Goal: Book appointment/travel/reservation

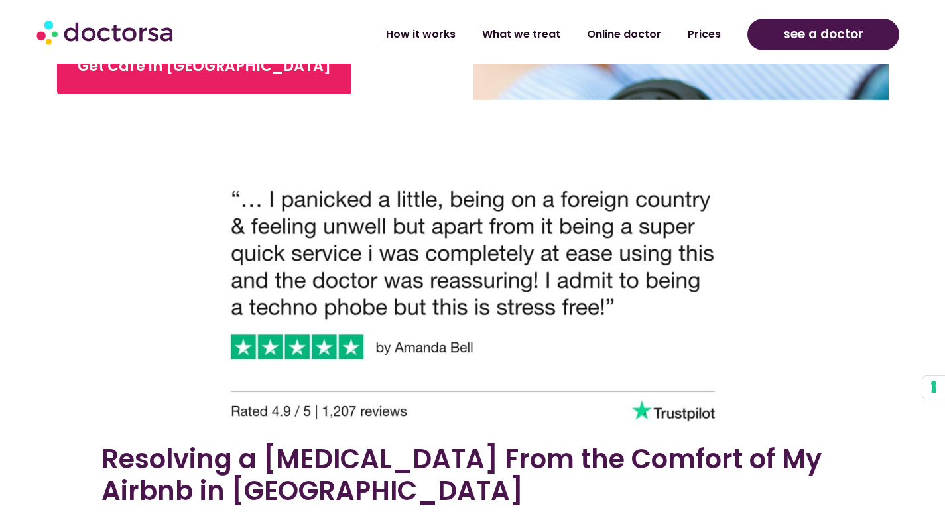
scroll to position [459, 0]
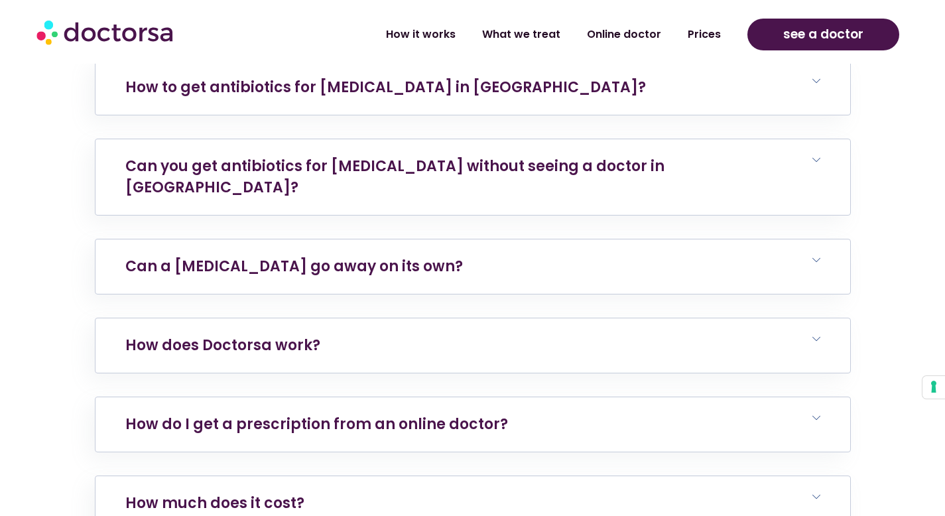
scroll to position [4990, 0]
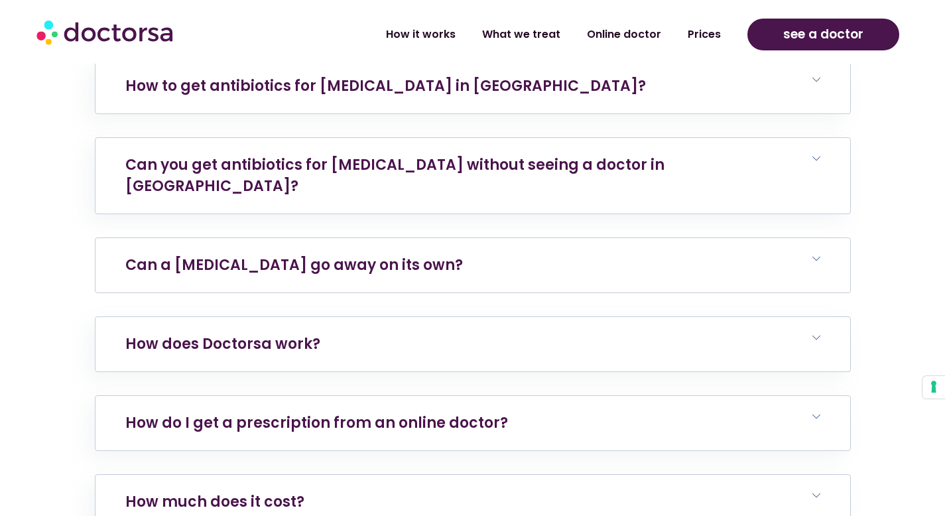
click at [689, 238] on h6 "Can a [MEDICAL_DATA] go away on its own?" at bounding box center [472, 265] width 754 height 54
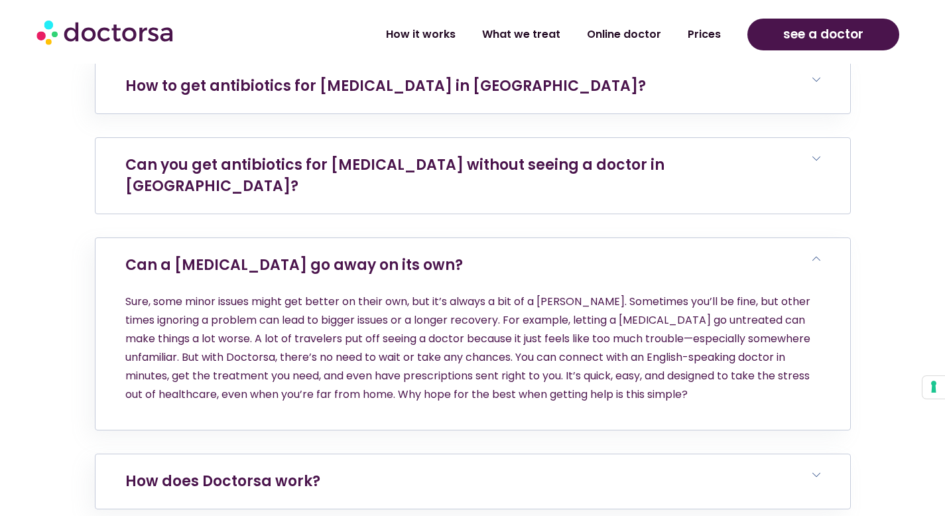
click at [553, 138] on h6 "Can you get antibiotics for [MEDICAL_DATA] without seeing a doctor in [GEOGRAPH…" at bounding box center [472, 176] width 754 height 76
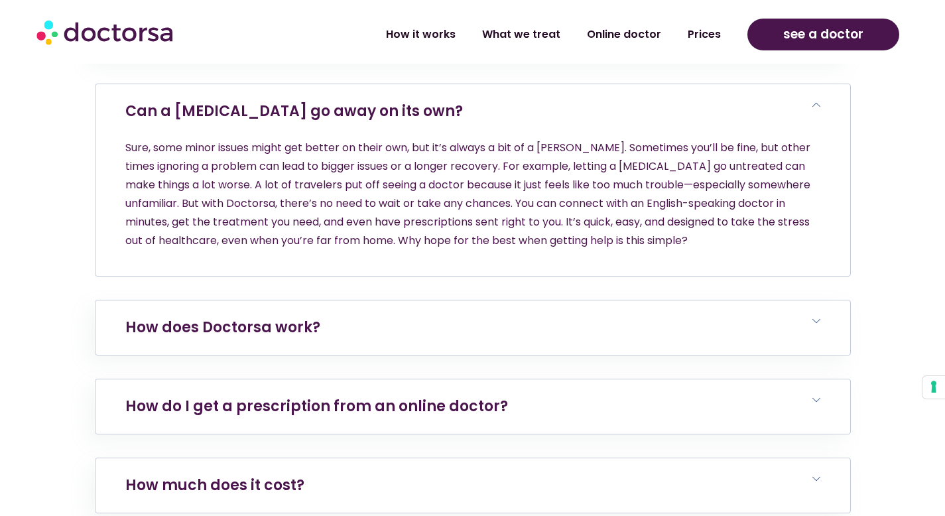
scroll to position [5263, 0]
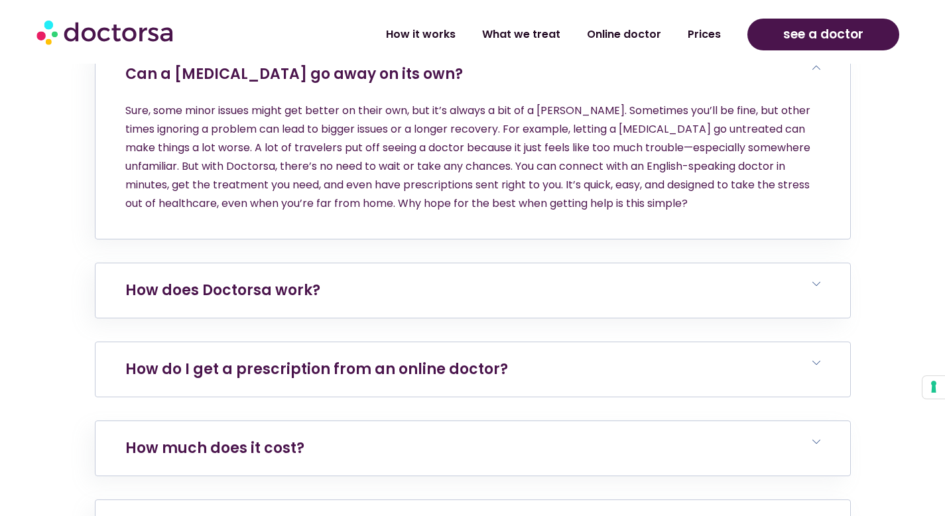
click at [386, 359] on link "How do I get a prescription from an online doctor?" at bounding box center [316, 369] width 383 height 21
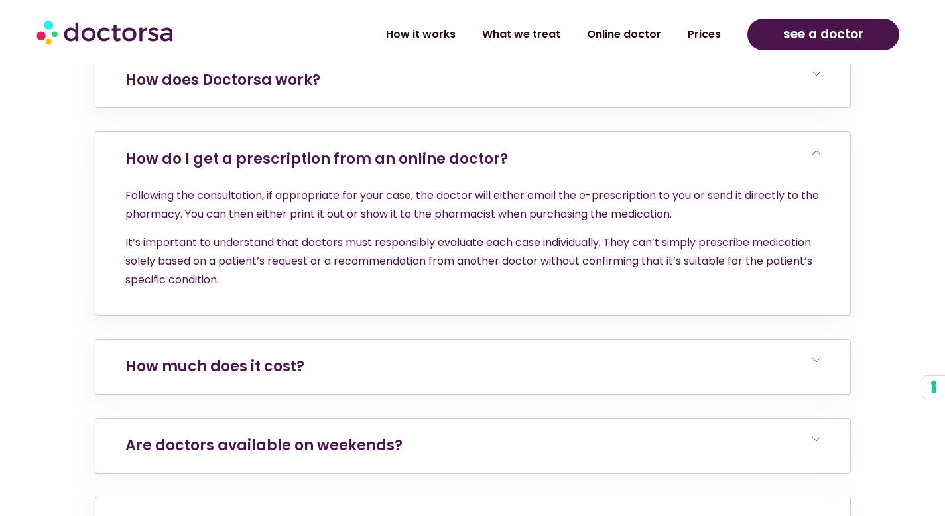
scroll to position [5490, 0]
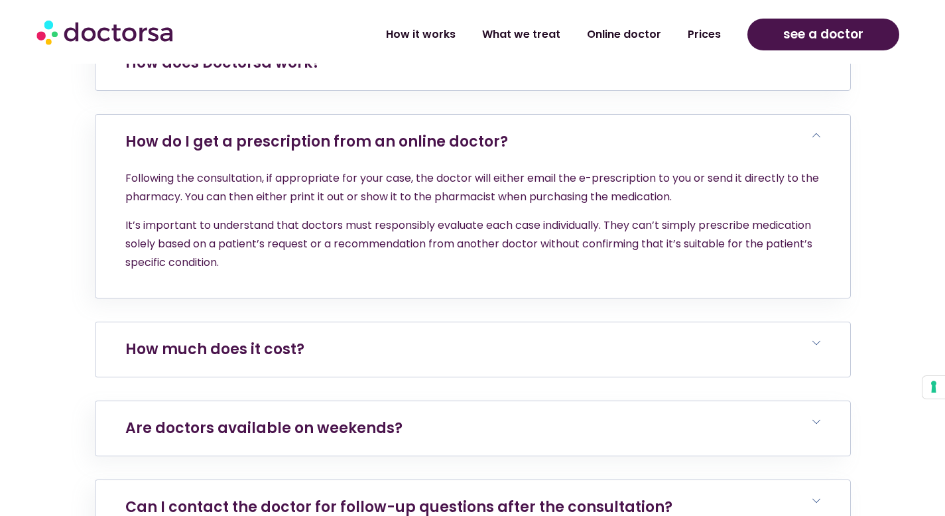
click at [447, 322] on h6 "How much does it cost?" at bounding box center [472, 349] width 754 height 54
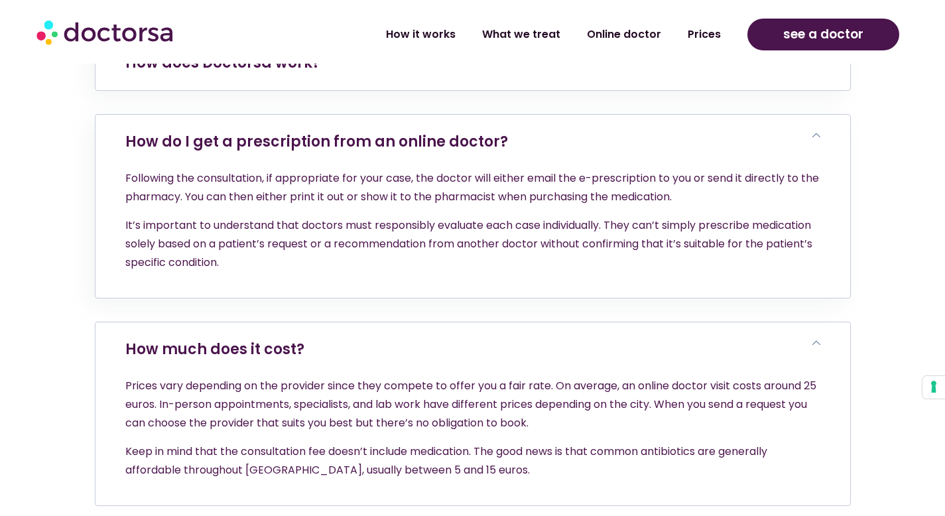
click at [447, 322] on h6 "How much does it cost?" at bounding box center [472, 349] width 754 height 54
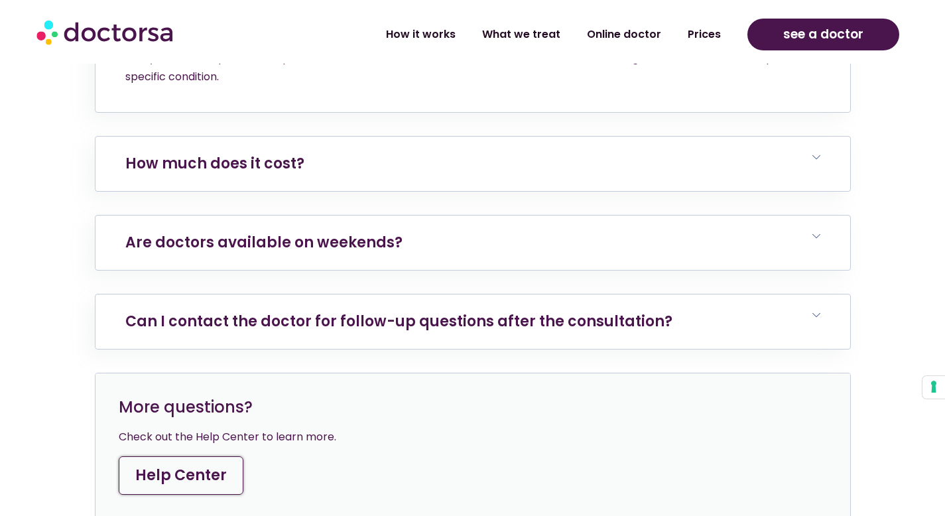
scroll to position [5680, 0]
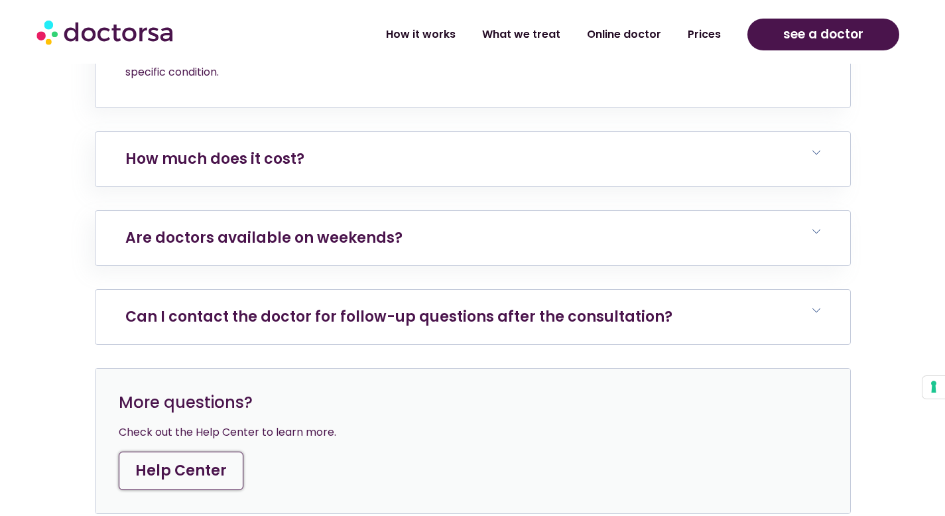
click at [491, 290] on h6 "Can I contact the doctor for follow-up questions after the consultation?" at bounding box center [472, 317] width 754 height 54
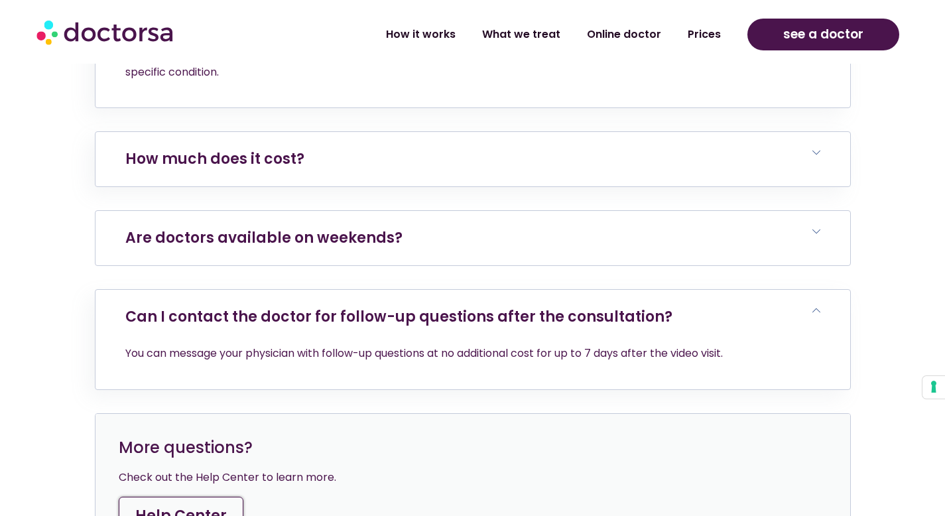
click at [455, 211] on h6 "Are doctors available on weekends?" at bounding box center [472, 238] width 754 height 54
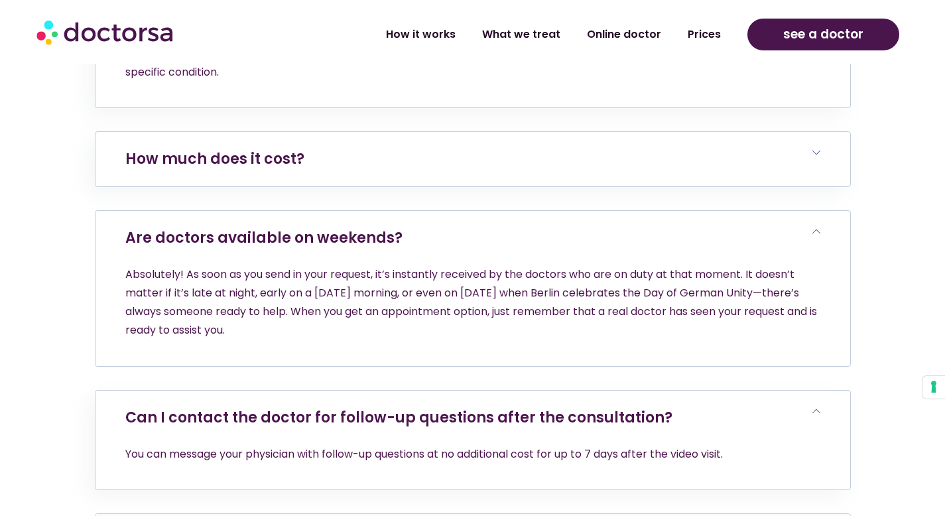
click at [453, 211] on h6 "Are doctors available on weekends?" at bounding box center [472, 238] width 754 height 54
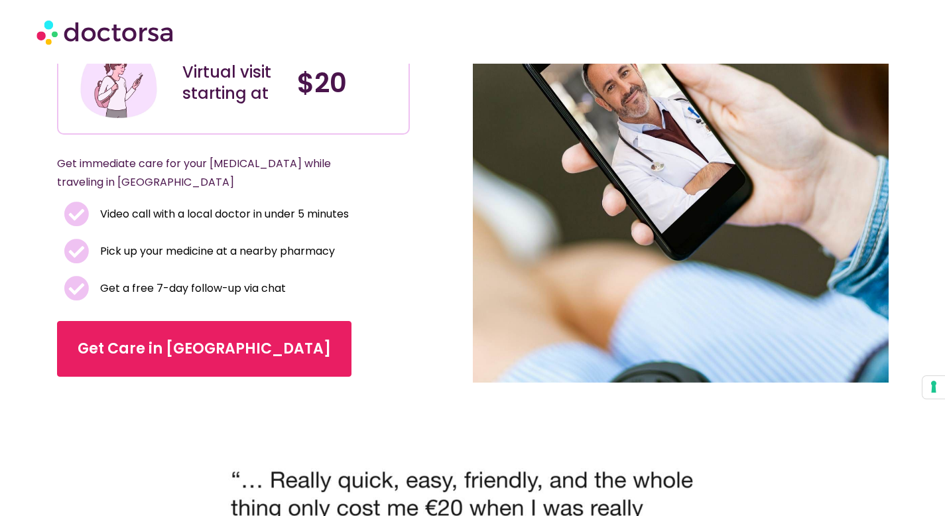
scroll to position [190, 0]
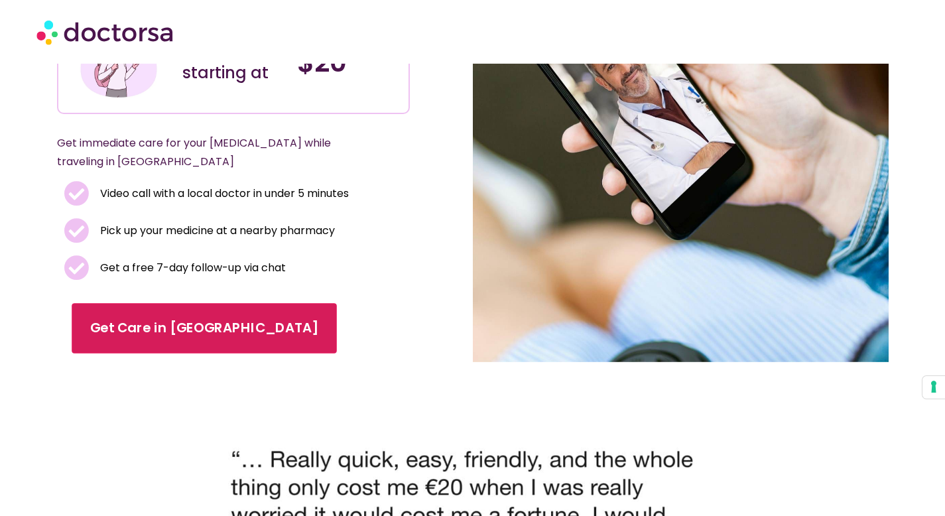
click at [186, 310] on link "Get Care in [GEOGRAPHIC_DATA]" at bounding box center [204, 329] width 265 height 50
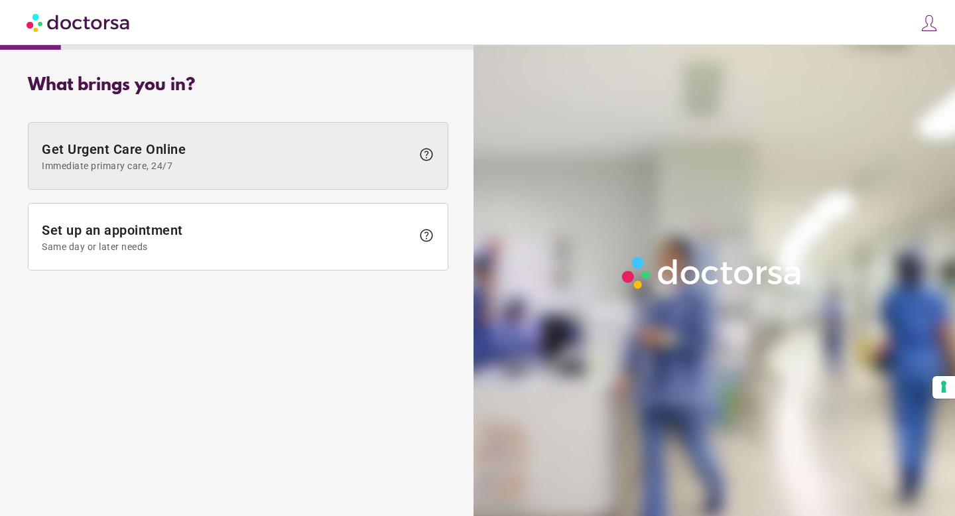
click at [375, 183] on span at bounding box center [238, 156] width 419 height 66
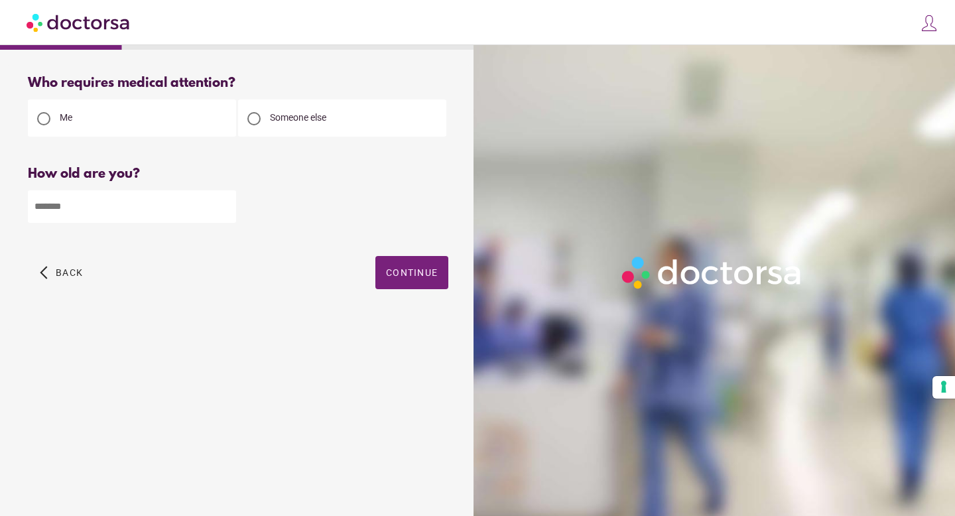
click at [335, 127] on div "Someone else" at bounding box center [342, 117] width 208 height 37
click at [261, 120] on div at bounding box center [254, 118] width 27 height 27
click at [145, 208] on input "number" at bounding box center [132, 206] width 208 height 32
type input "**"
click at [406, 285] on span "button" at bounding box center [411, 272] width 73 height 33
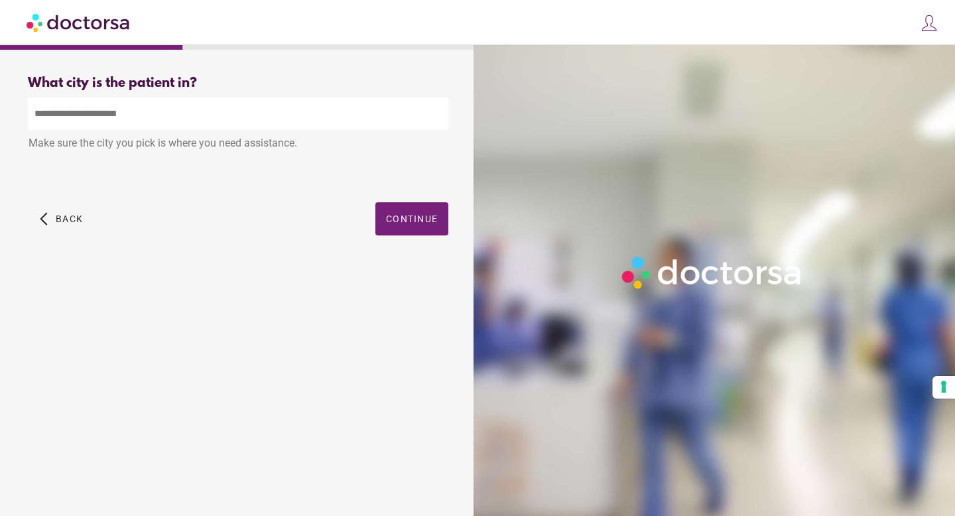
click at [200, 126] on input "text" at bounding box center [238, 113] width 420 height 32
click at [434, 211] on span "button" at bounding box center [411, 218] width 73 height 33
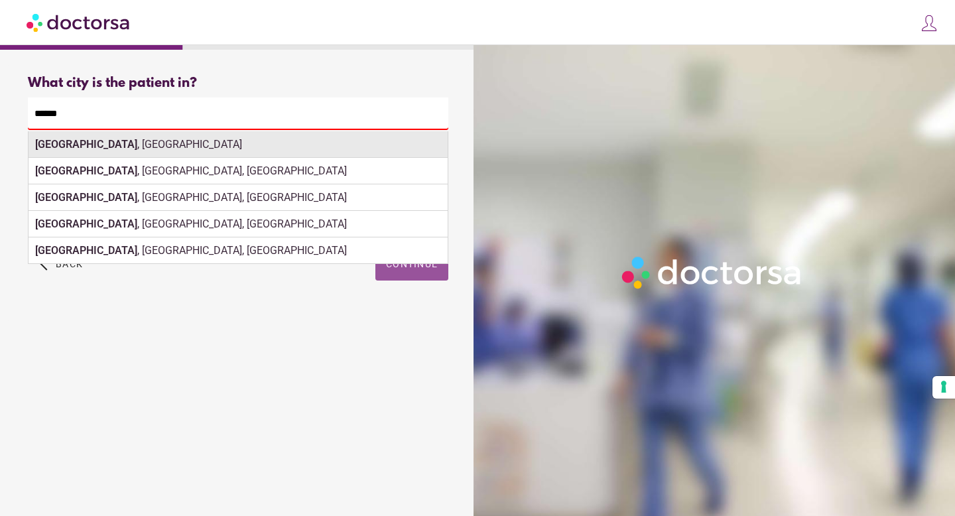
click at [210, 148] on div "Berlin , Germany" at bounding box center [238, 144] width 419 height 27
type input "**********"
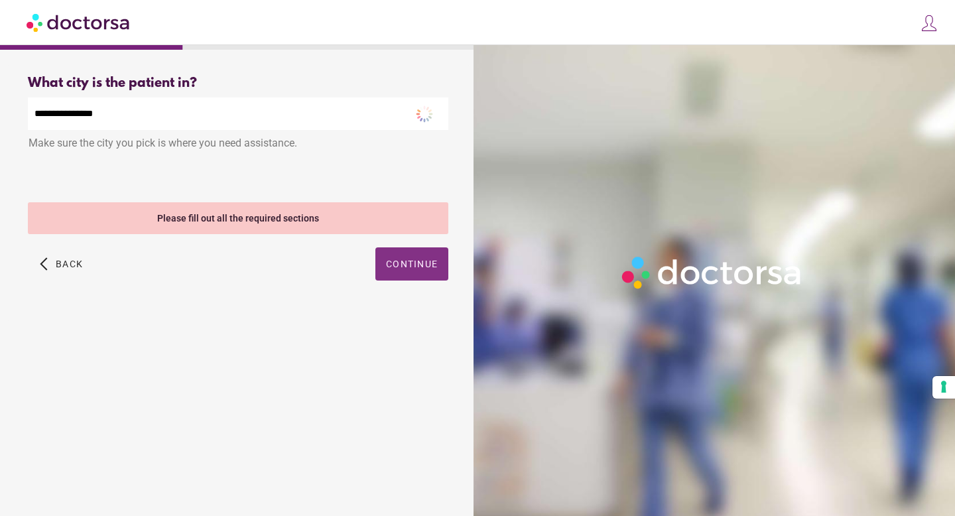
click at [408, 261] on span "Continue" at bounding box center [412, 264] width 52 height 11
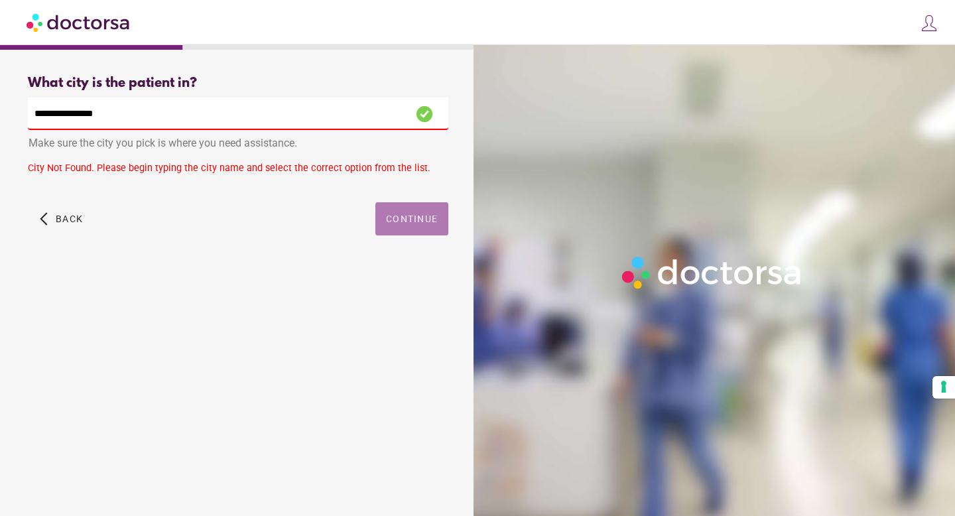
click at [410, 216] on span "Continue" at bounding box center [412, 218] width 52 height 11
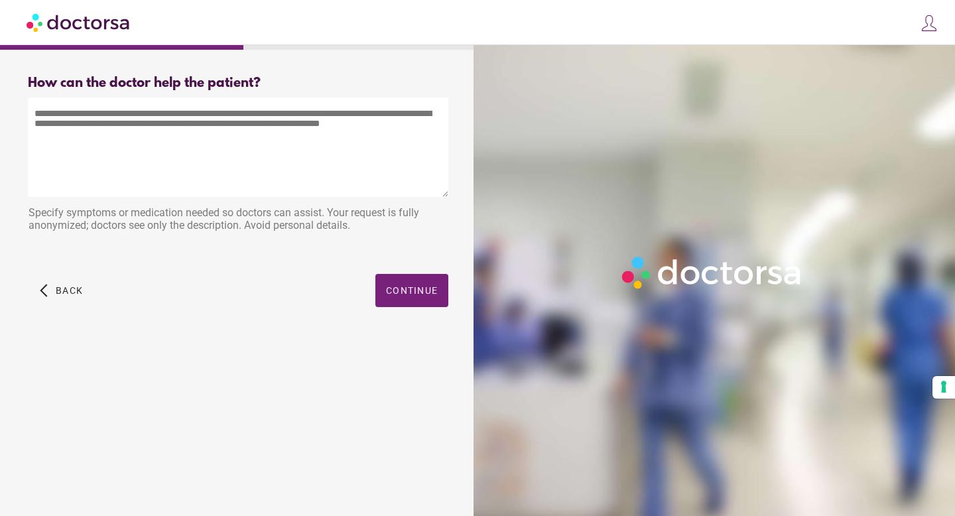
click at [196, 141] on textarea at bounding box center [238, 146] width 420 height 99
type textarea "**********"
